Goal: Task Accomplishment & Management: Complete application form

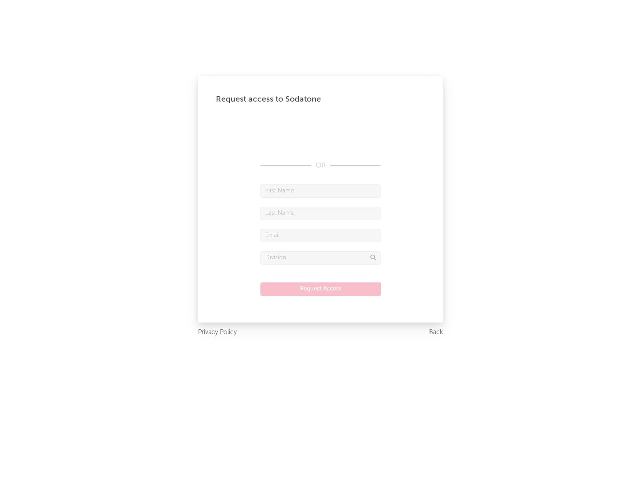
click at [321, 191] on input "text" at bounding box center [320, 190] width 120 height 13
type input "[PERSON_NAME]"
click at [321, 213] on input "text" at bounding box center [320, 213] width 120 height 13
type input "[PERSON_NAME]"
click at [321, 235] on input "text" at bounding box center [320, 235] width 120 height 13
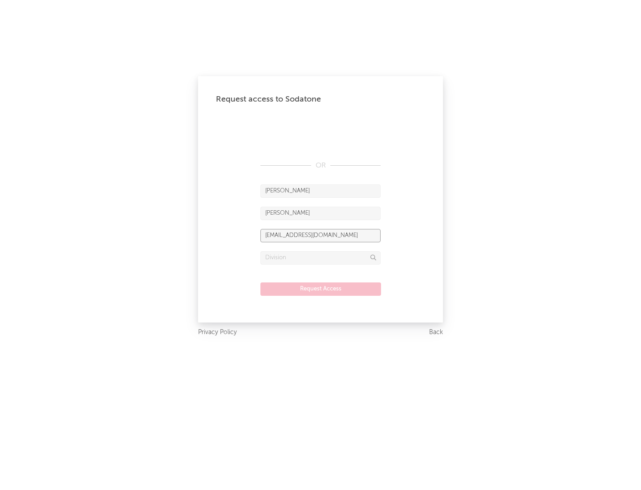
type input "[EMAIL_ADDRESS][DOMAIN_NAME]"
click at [321, 257] on input "text" at bounding box center [320, 257] width 120 height 13
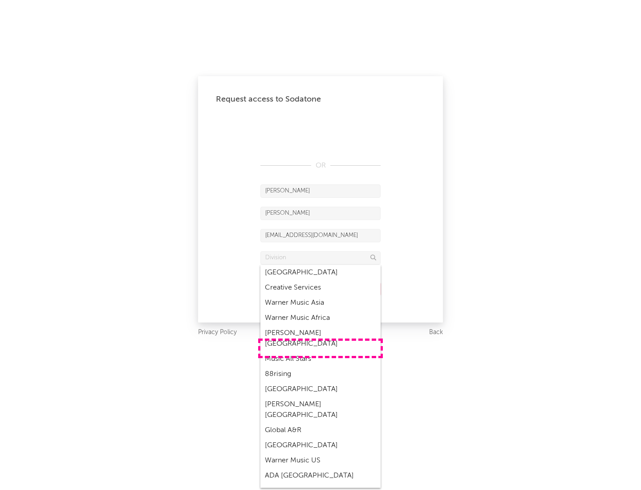
click at [321, 351] on div "Music All Stars" at bounding box center [320, 358] width 120 height 15
type input "Music All Stars"
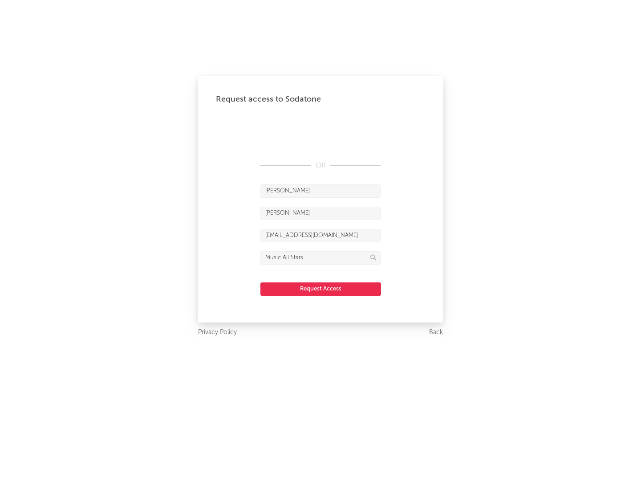
click at [321, 288] on button "Request Access" at bounding box center [320, 288] width 121 height 13
